Goal: Information Seeking & Learning: Learn about a topic

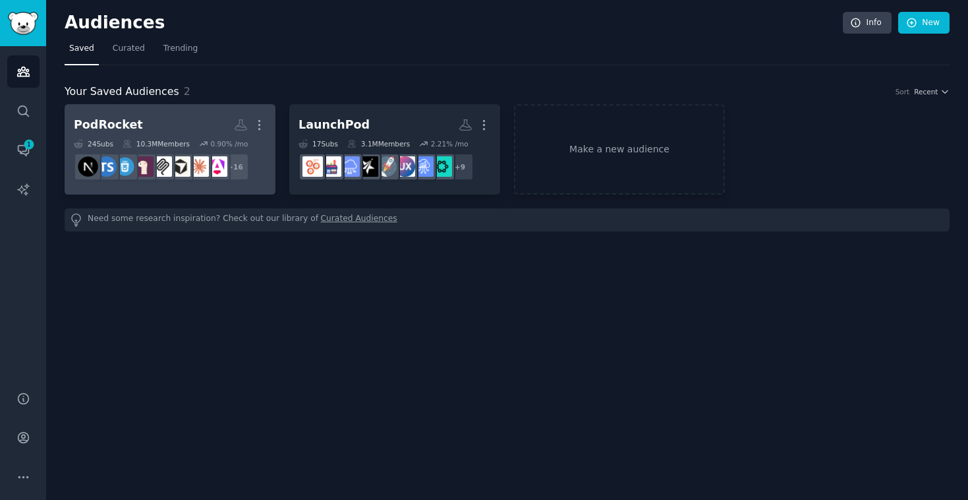
click at [169, 123] on h2 "PodRocket More" at bounding box center [170, 124] width 192 height 23
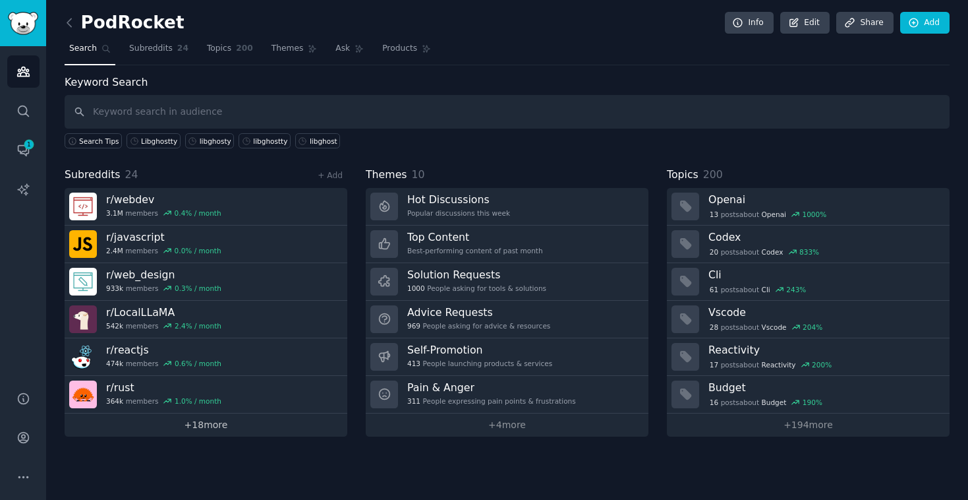
click at [232, 424] on link "+ 18 more" at bounding box center [206, 424] width 283 height 23
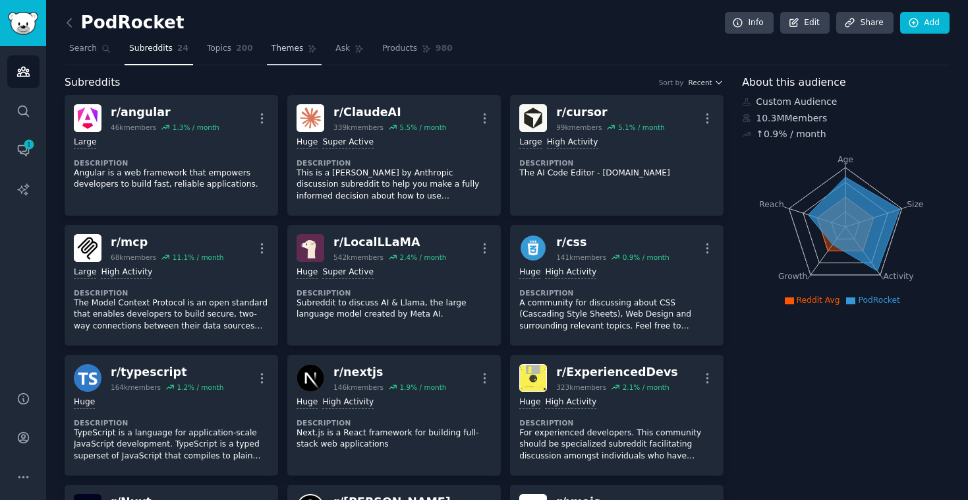
click at [272, 48] on span "Themes" at bounding box center [288, 49] width 32 height 12
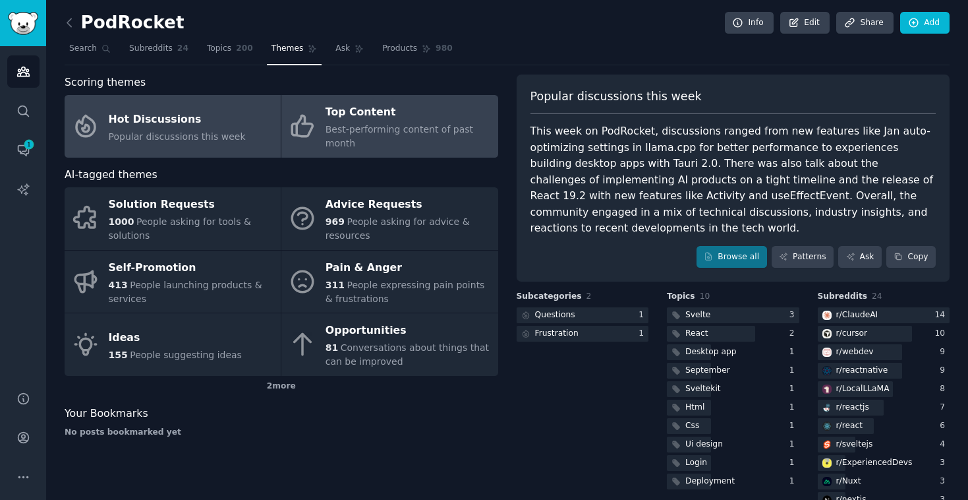
click at [389, 116] on div "Top Content" at bounding box center [408, 112] width 165 height 21
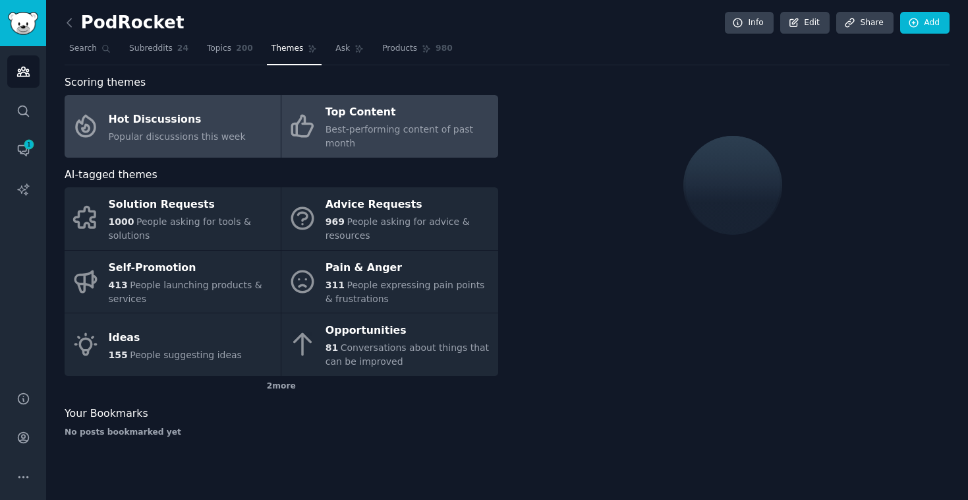
click at [175, 118] on div "Hot Discussions" at bounding box center [177, 119] width 137 height 21
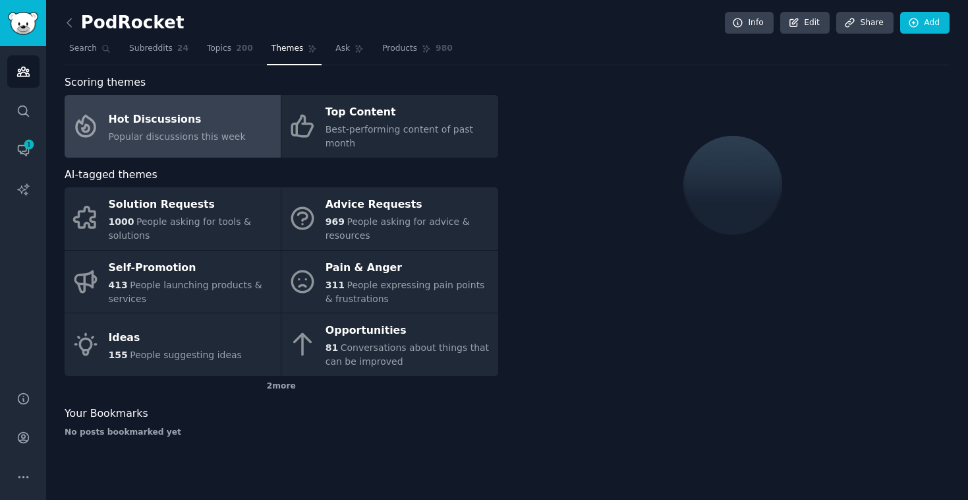
click at [200, 128] on div "Hot Discussions" at bounding box center [177, 119] width 137 height 21
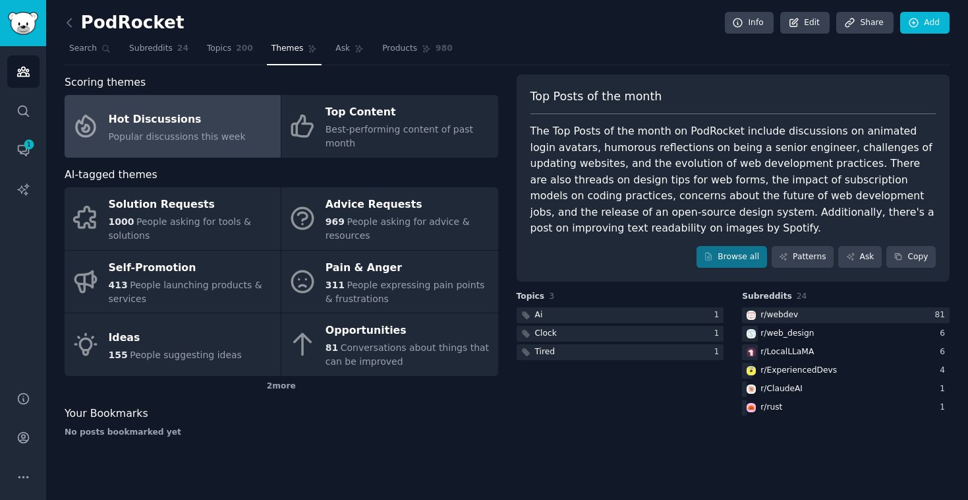
click at [728, 245] on div "Top Posts of the month The Top Posts of the month on PodRocket include discussi…" at bounding box center [734, 178] width 434 height 208
click at [738, 270] on div "Top Posts of the month The Top Posts of the month on PodRocket include discussi…" at bounding box center [734, 178] width 434 height 208
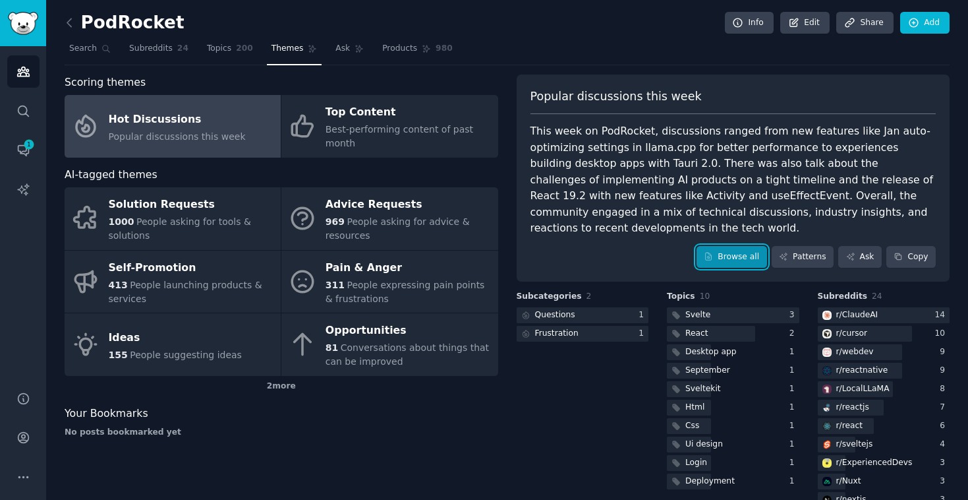
click at [730, 258] on link "Browse all" at bounding box center [732, 257] width 71 height 22
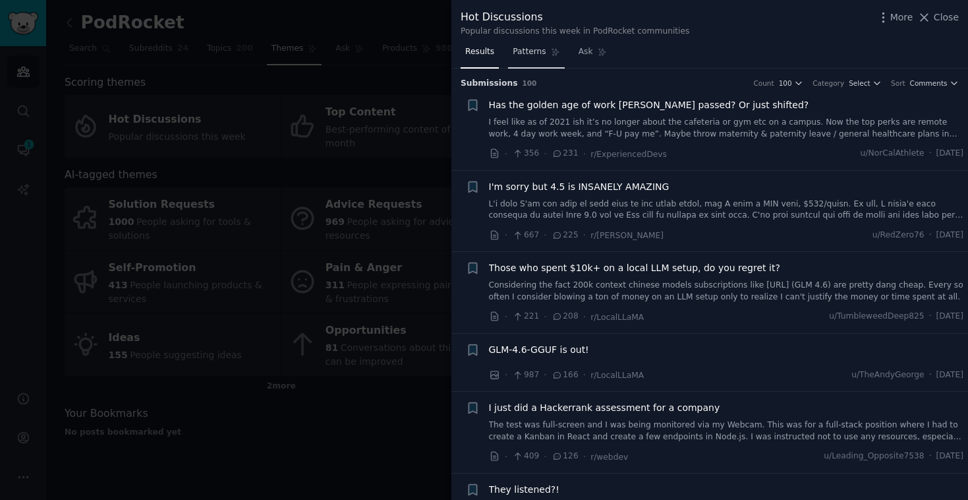
click at [531, 51] on span "Patterns" at bounding box center [529, 52] width 33 height 12
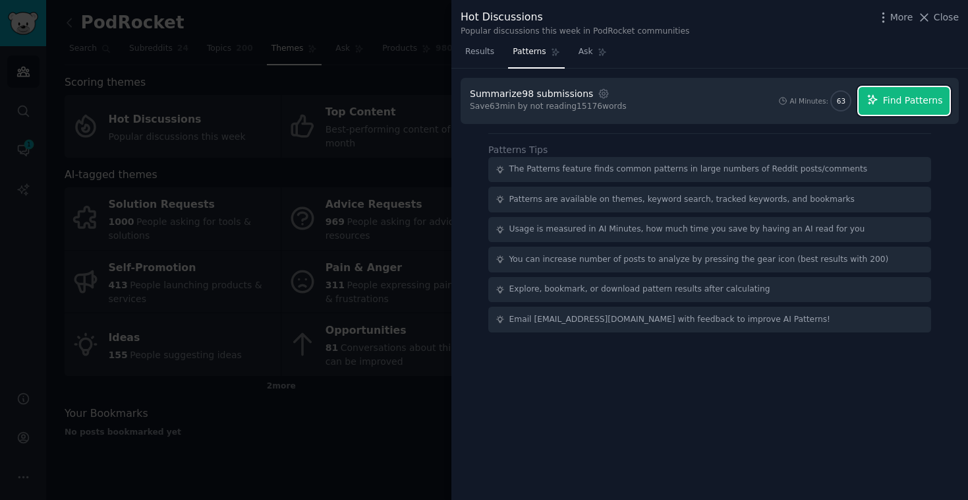
click at [880, 113] on button "Find Patterns" at bounding box center [904, 101] width 91 height 28
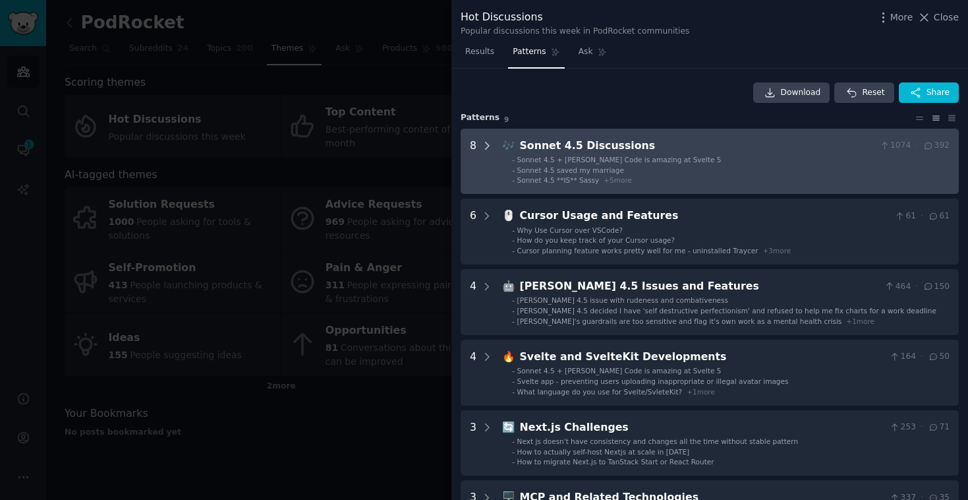
click at [487, 146] on icon at bounding box center [487, 145] width 3 height 7
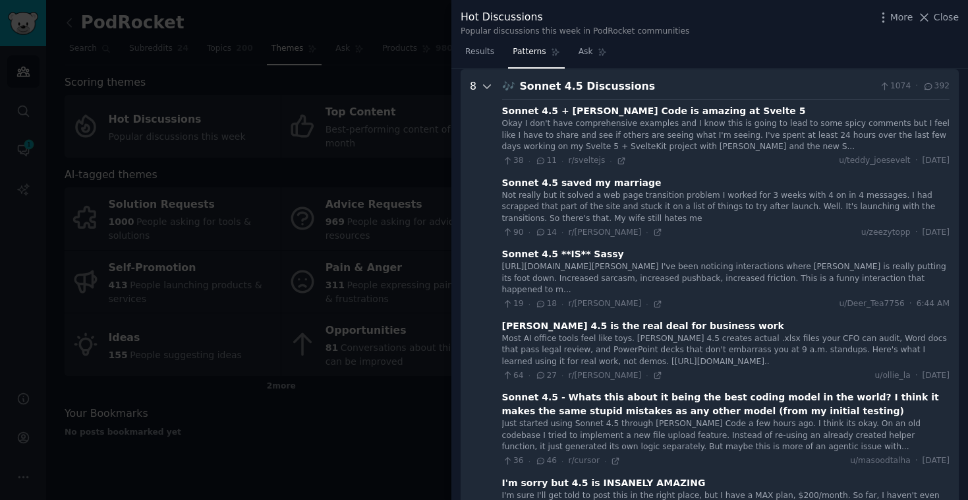
scroll to position [60, 0]
click at [484, 86] on icon at bounding box center [487, 86] width 12 height 12
